Goal: Transaction & Acquisition: Purchase product/service

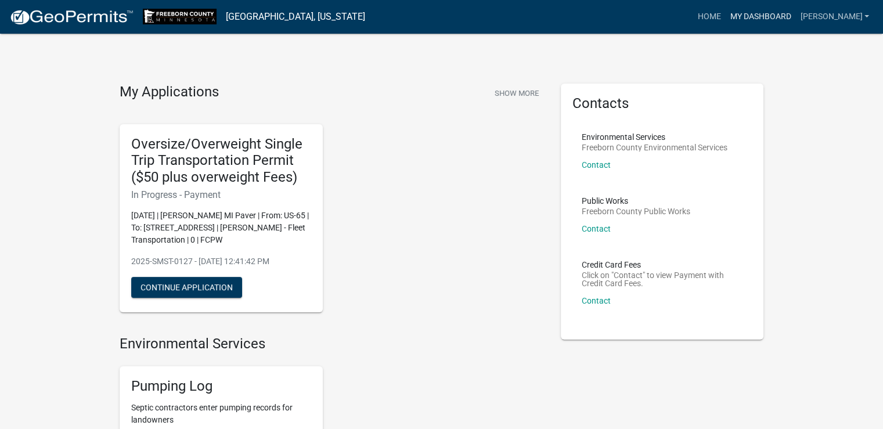
click at [793, 13] on link "My Dashboard" at bounding box center [760, 17] width 70 height 22
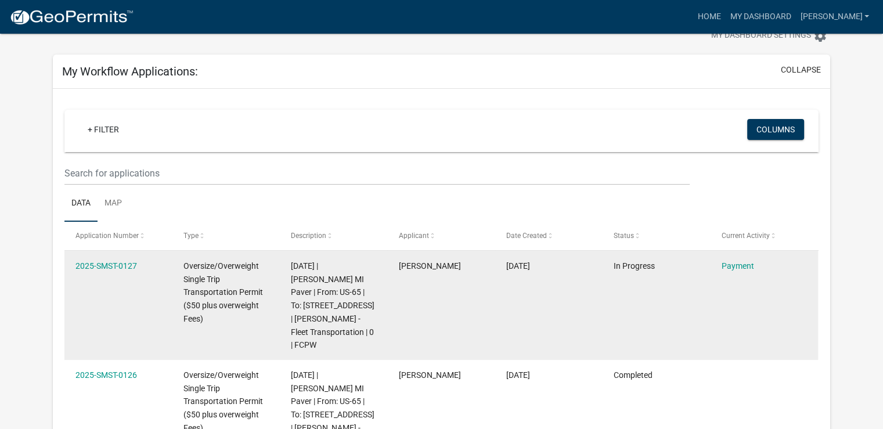
scroll to position [58, 0]
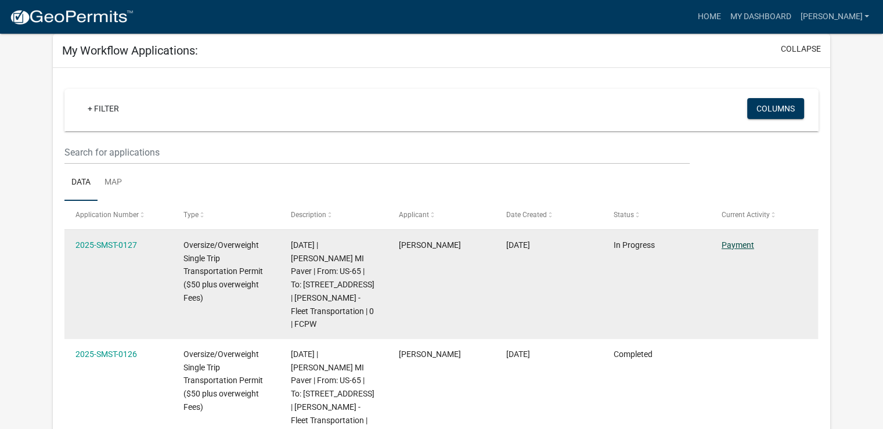
click at [740, 245] on link "Payment" at bounding box center [737, 244] width 32 height 9
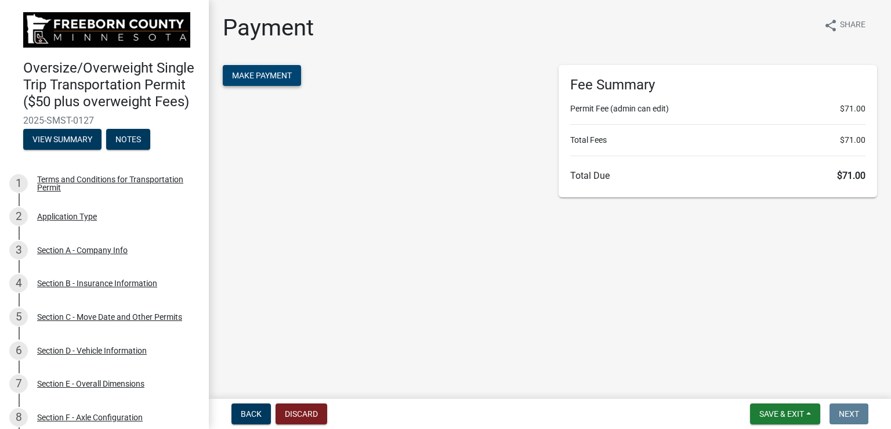
click at [290, 77] on span "Make Payment" at bounding box center [262, 75] width 60 height 9
